Goal: Task Accomplishment & Management: Use online tool/utility

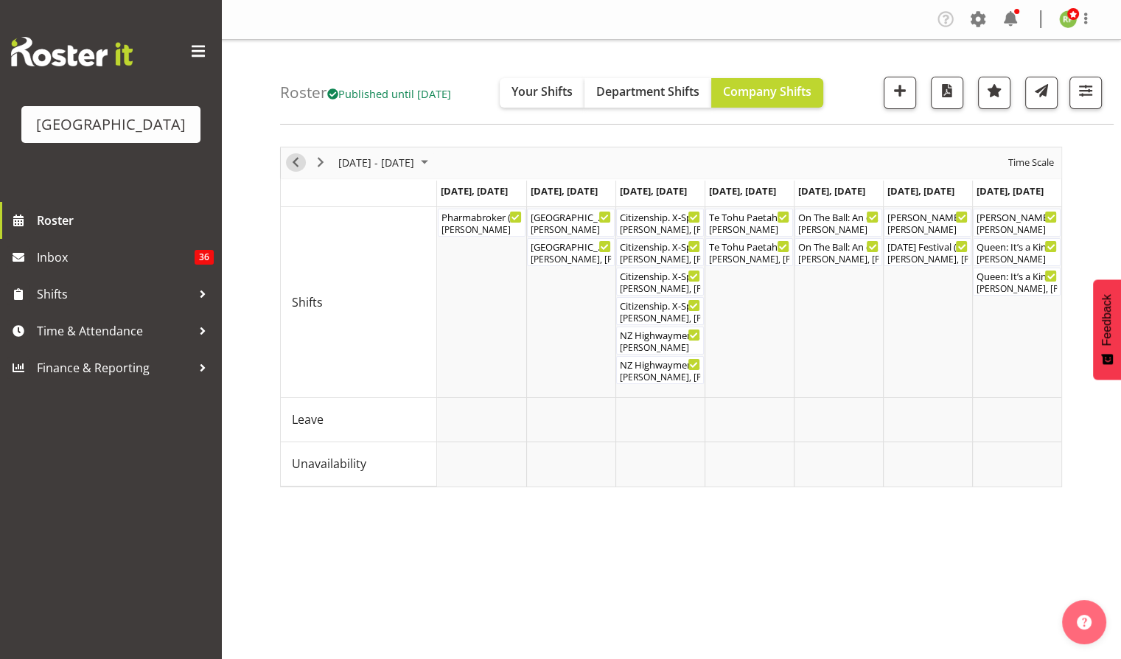
click at [304, 161] on button "Previous" at bounding box center [296, 162] width 20 height 18
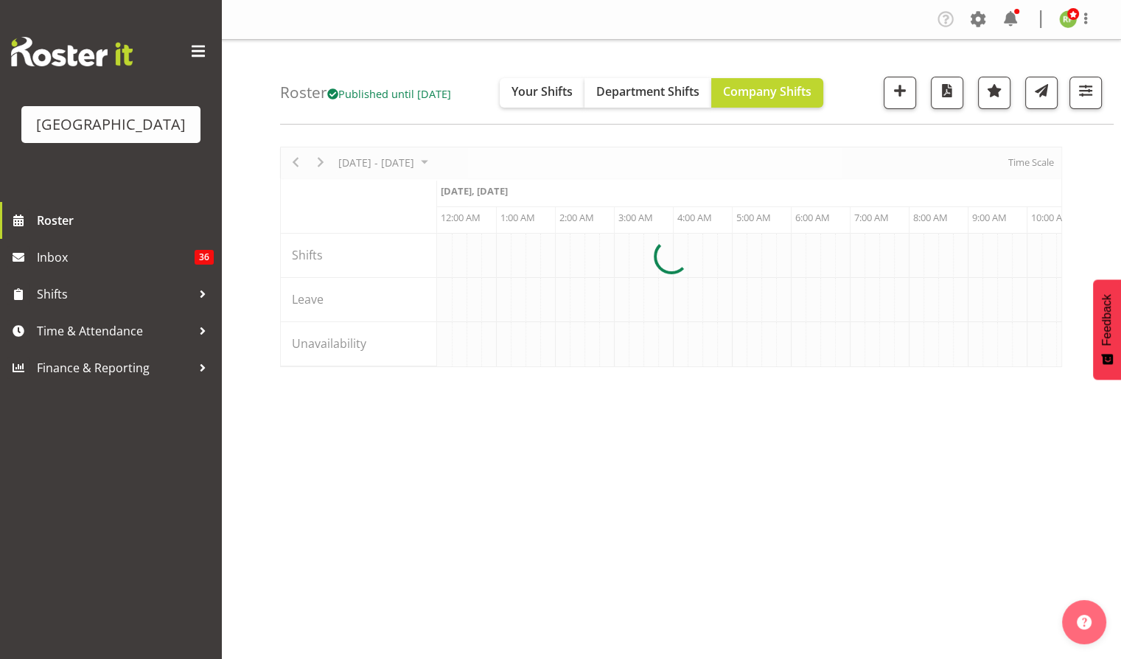
click at [1031, 164] on div at bounding box center [671, 257] width 782 height 220
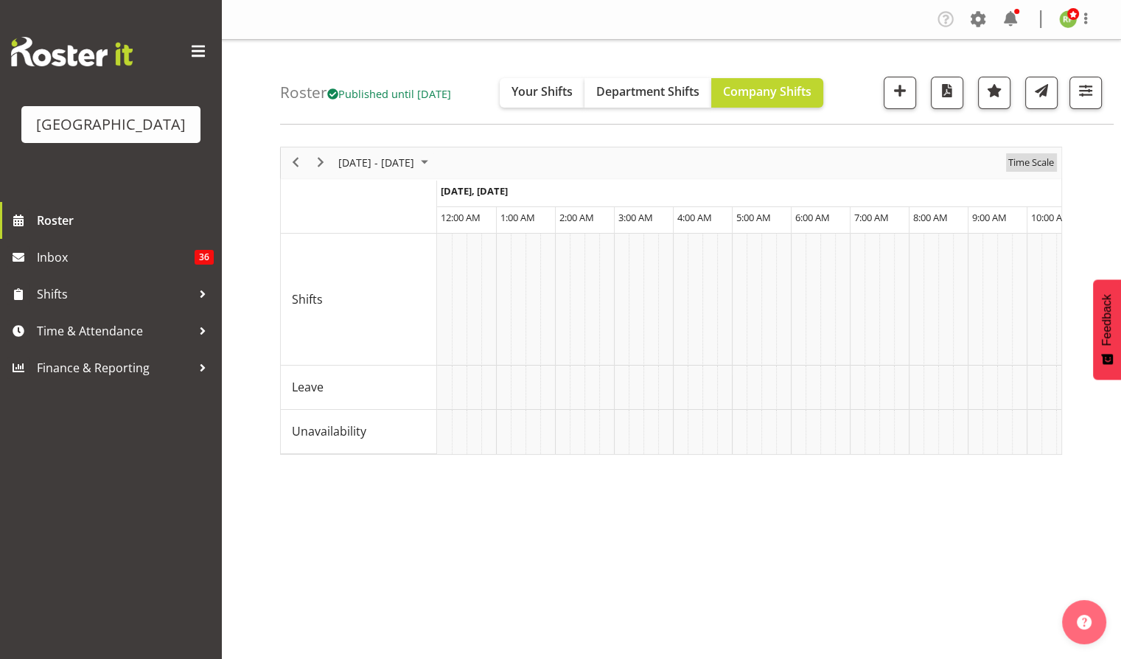
click at [1027, 167] on span "Time Scale" at bounding box center [1031, 162] width 49 height 18
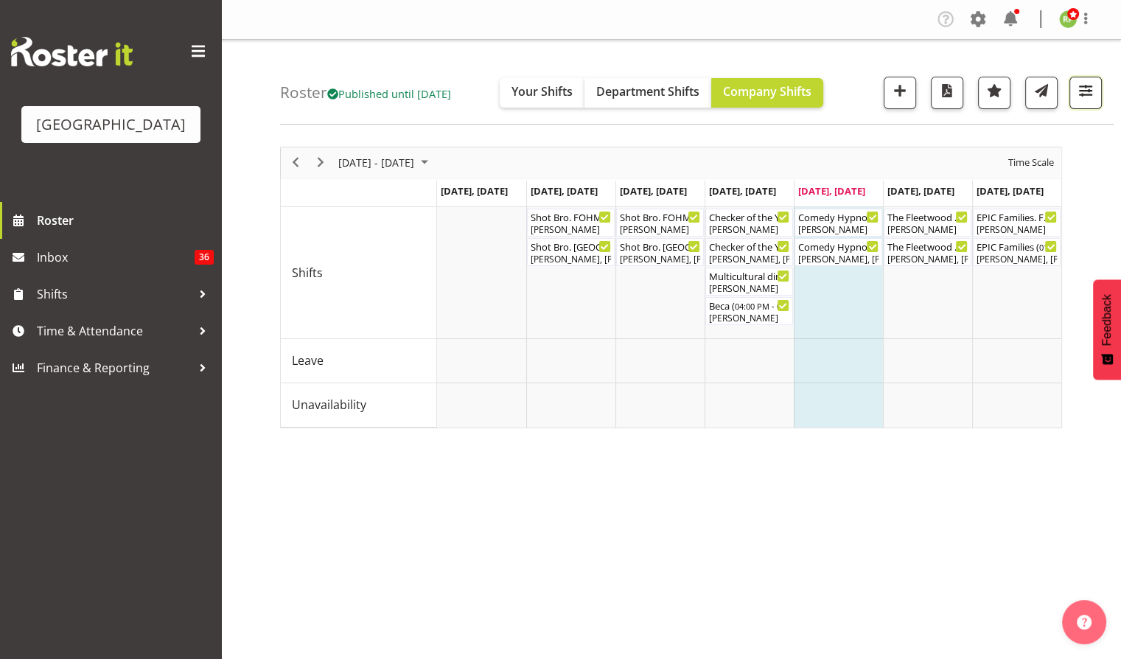
click at [1086, 79] on button "button" at bounding box center [1085, 93] width 32 height 32
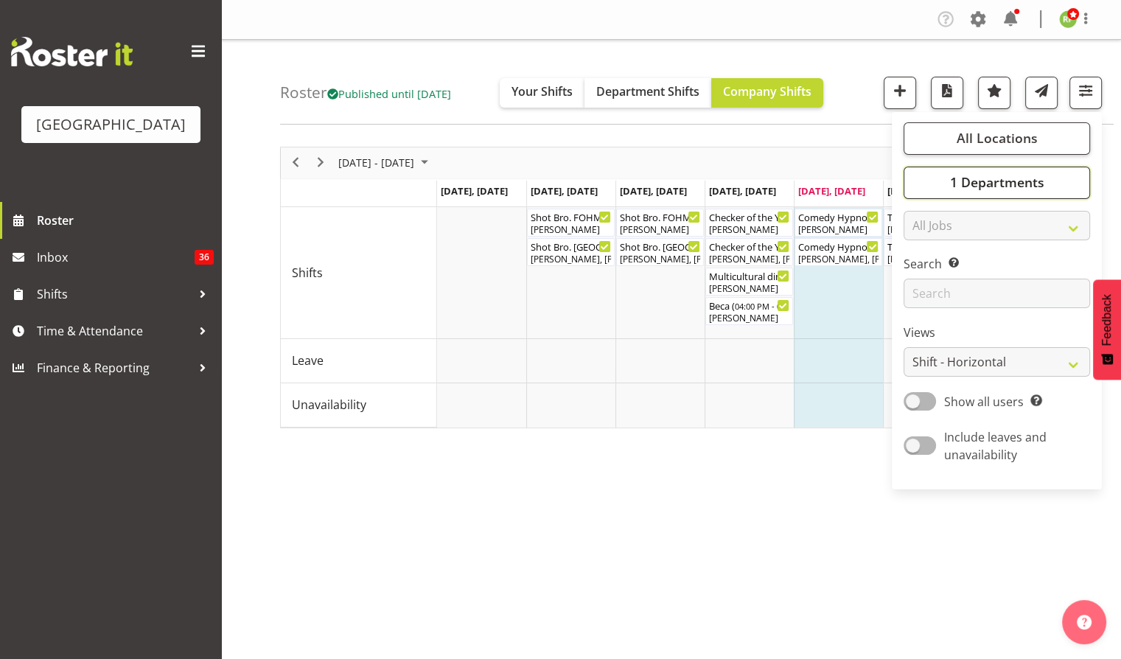
click at [966, 187] on span "1 Departments" at bounding box center [996, 182] width 94 height 18
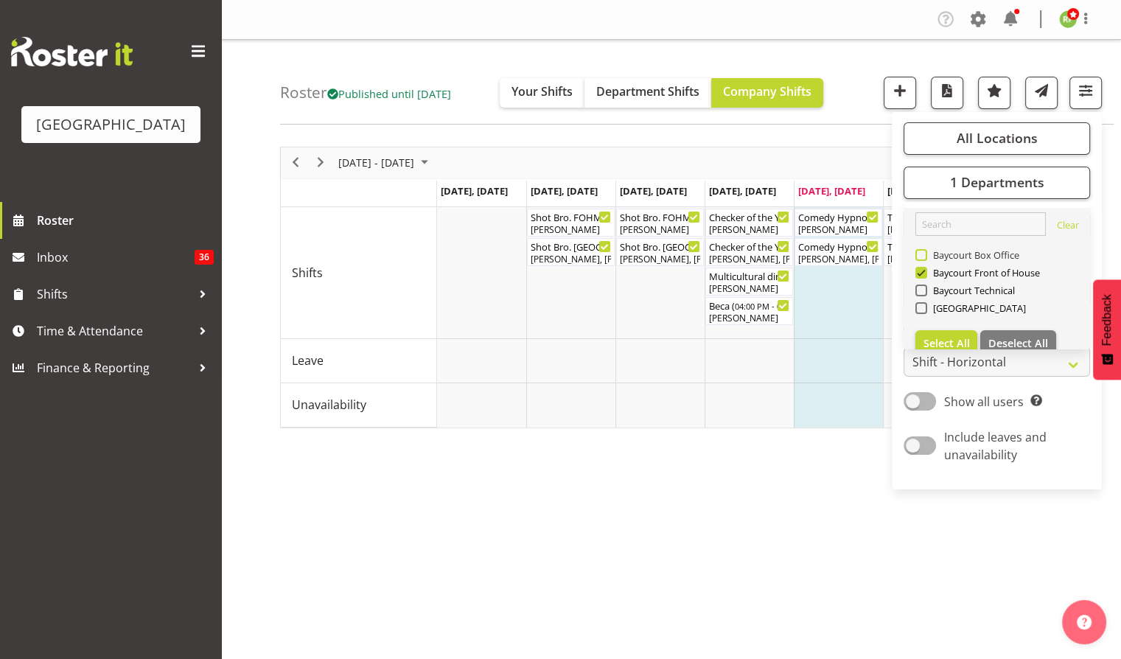
click at [937, 258] on span "Baycourt Box Office" at bounding box center [973, 255] width 93 height 12
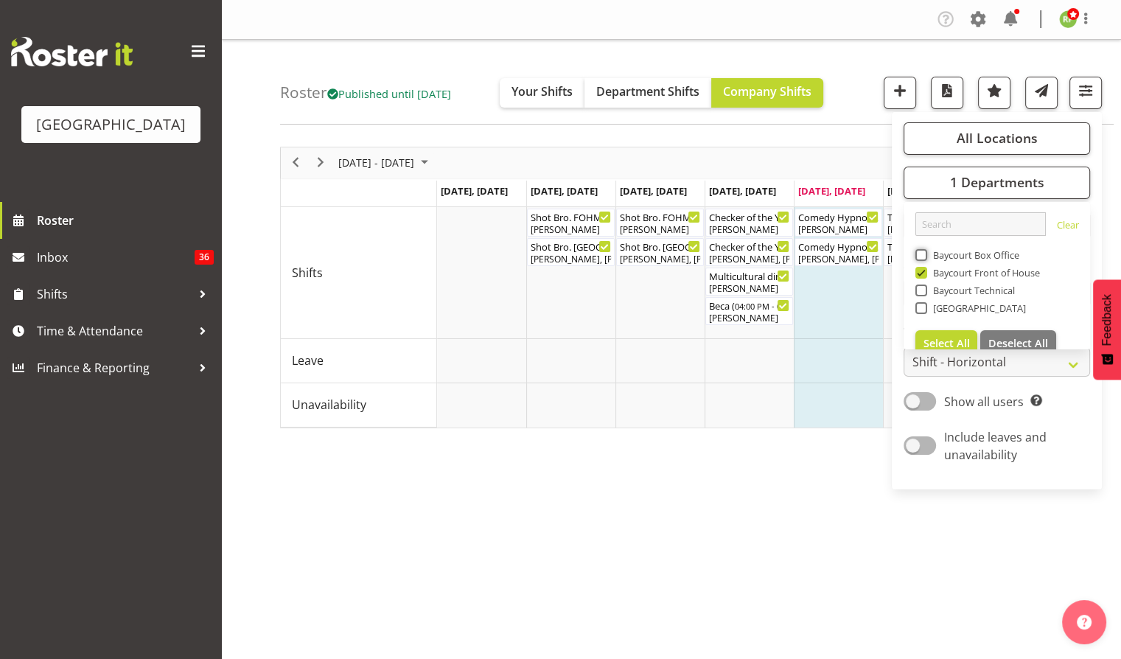
click at [925, 258] on input "Baycourt Box Office" at bounding box center [920, 255] width 10 height 10
checkbox input "true"
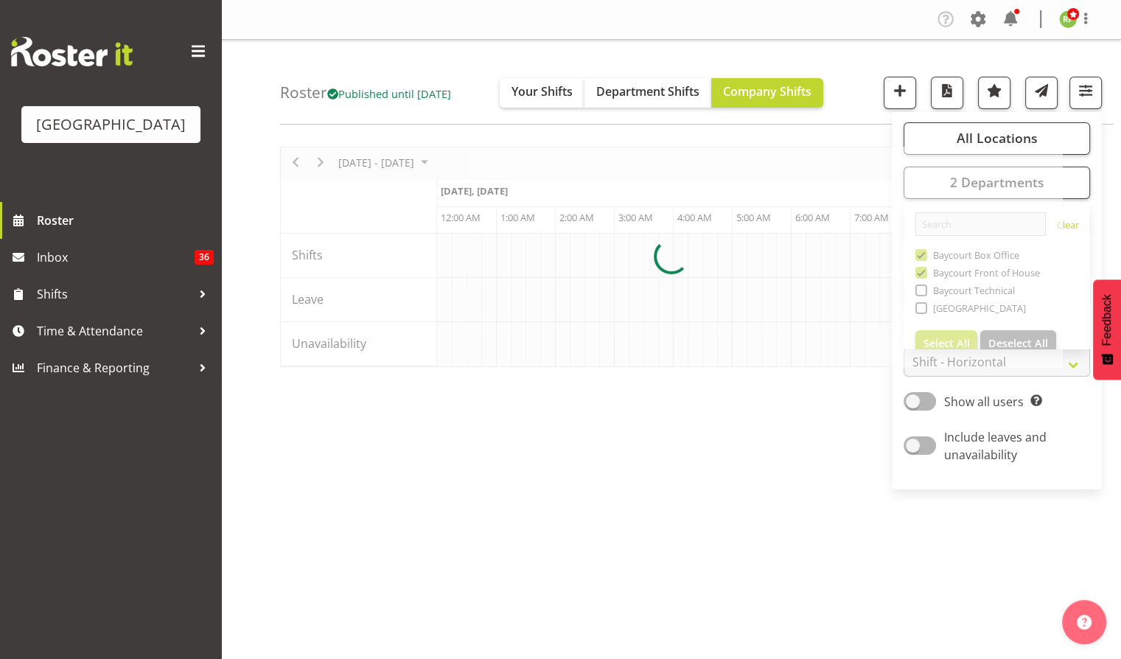
click at [874, 105] on div "All Locations [GEOGRAPHIC_DATA] Cargo Shed Historic Village Select All Deselect…" at bounding box center [987, 93] width 230 height 32
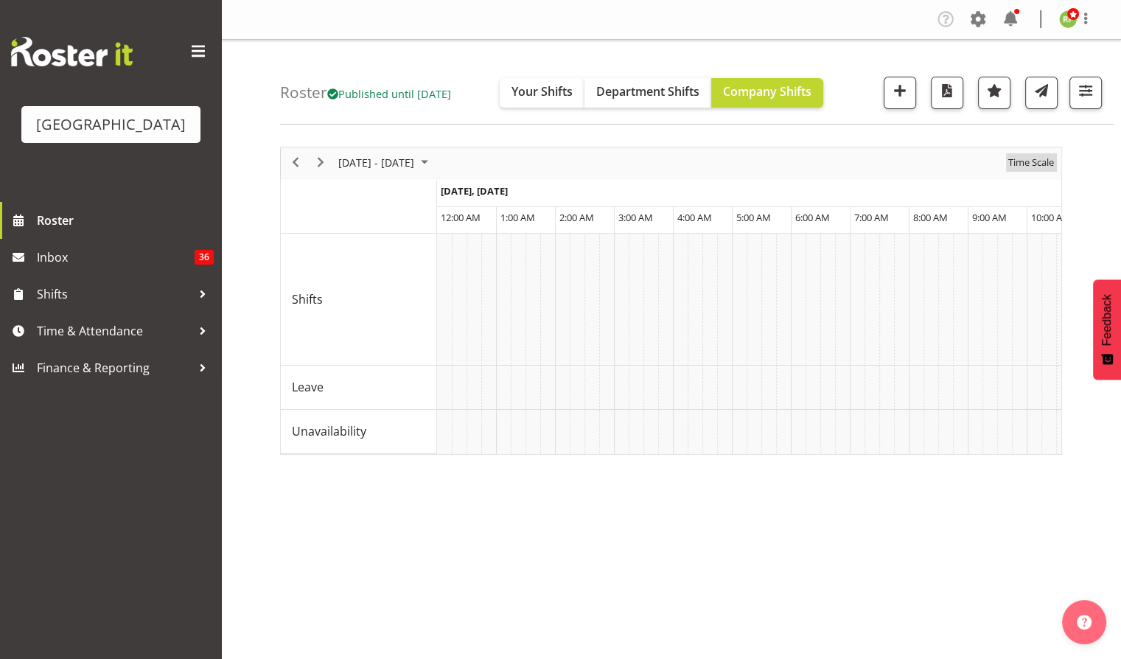
click at [1021, 170] on span "Time Scale" at bounding box center [1031, 162] width 49 height 18
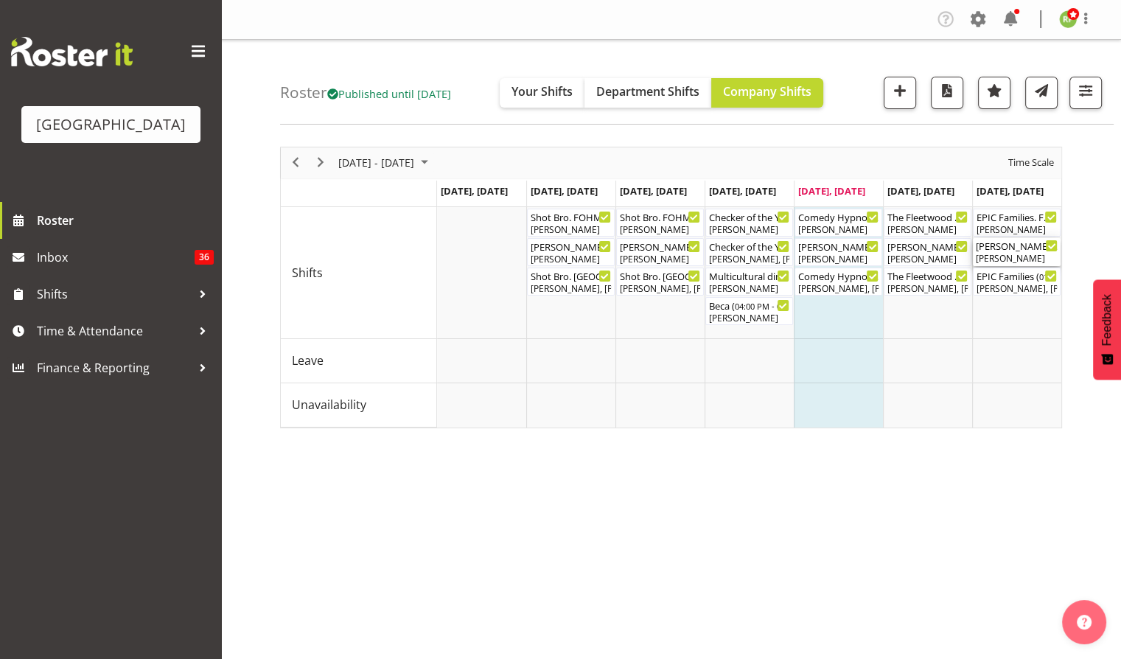
click at [1016, 252] on div "[PERSON_NAME]" at bounding box center [1017, 258] width 82 height 13
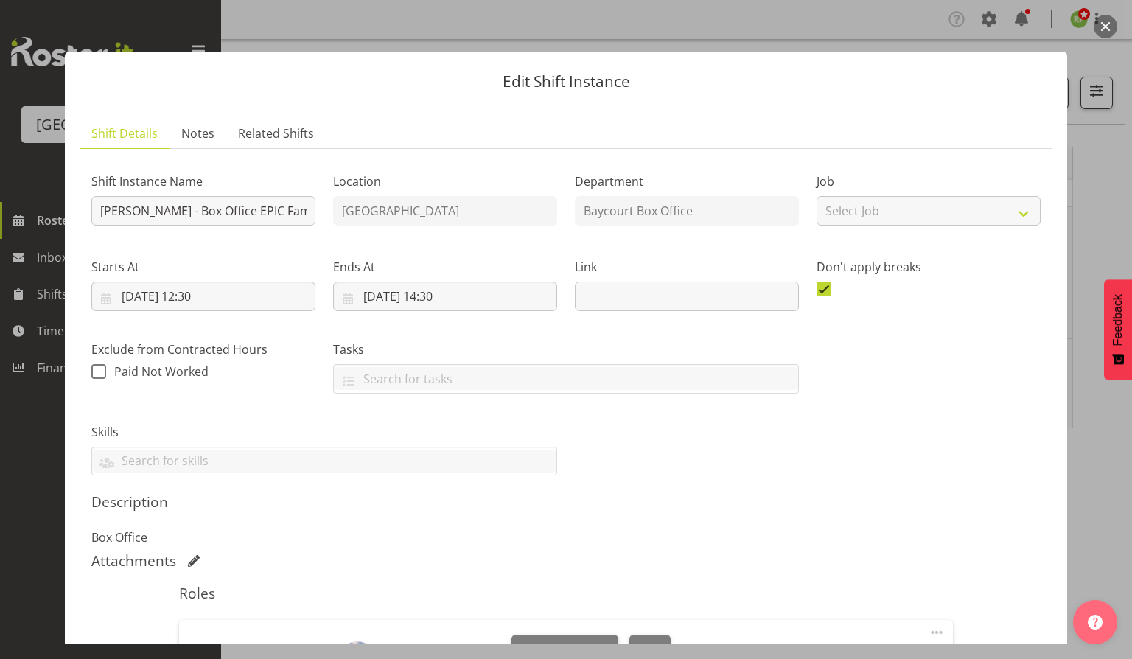
click at [1106, 35] on button "button" at bounding box center [1106, 27] width 24 height 24
